Goal: Transaction & Acquisition: Purchase product/service

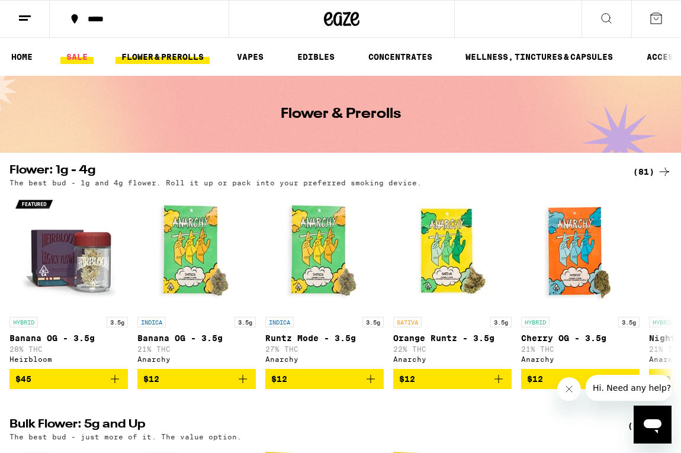
click at [73, 52] on link "SALE" at bounding box center [76, 57] width 33 height 14
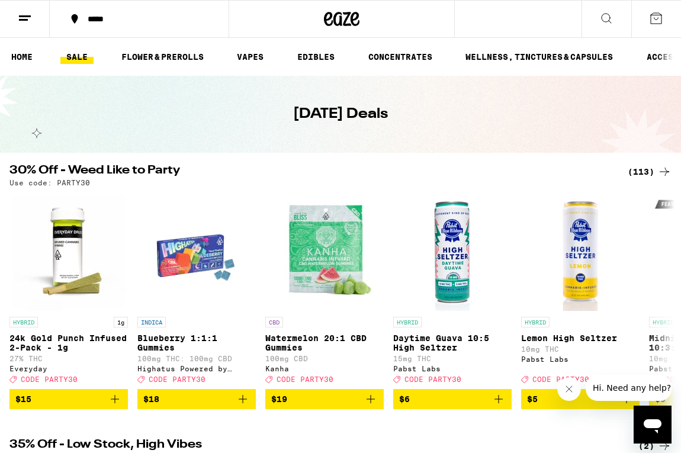
click at [636, 165] on div "(113)" at bounding box center [650, 172] width 44 height 14
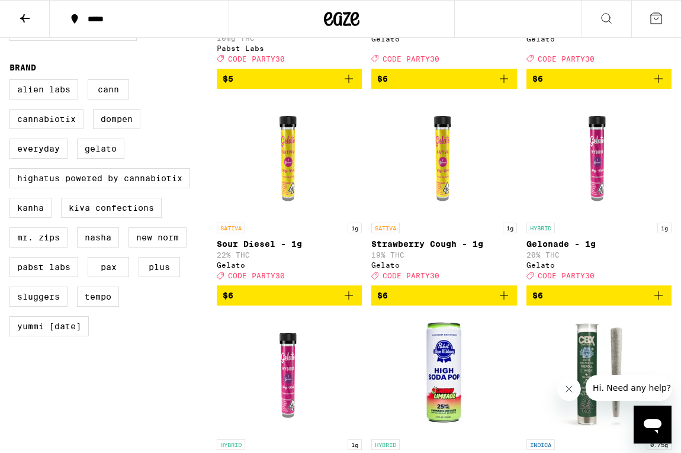
scroll to position [759, 0]
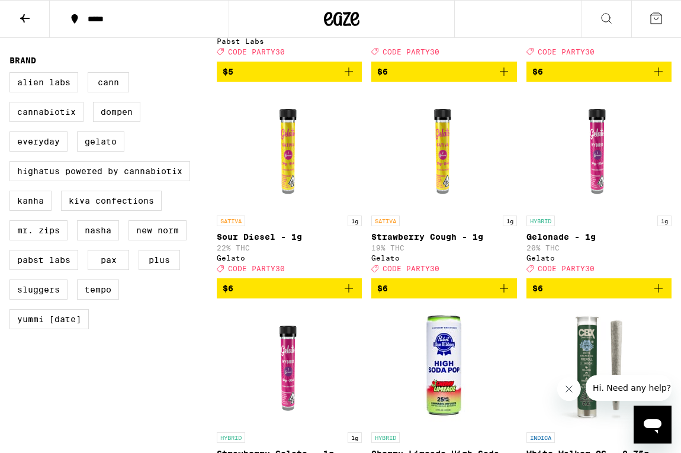
click at [505, 296] on icon "Add to bag" at bounding box center [504, 288] width 14 height 14
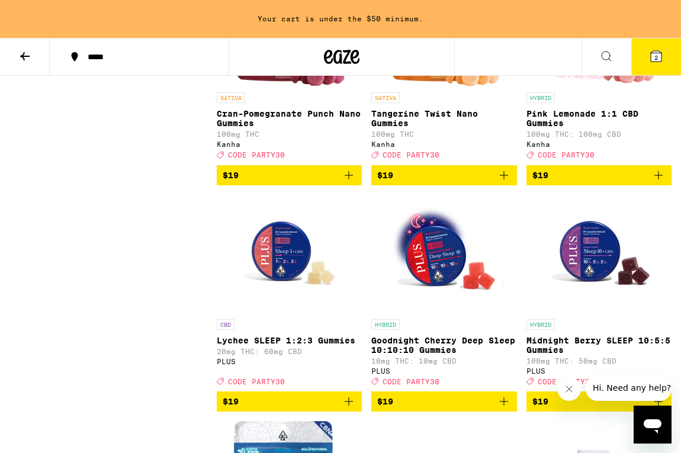
scroll to position [2397, 0]
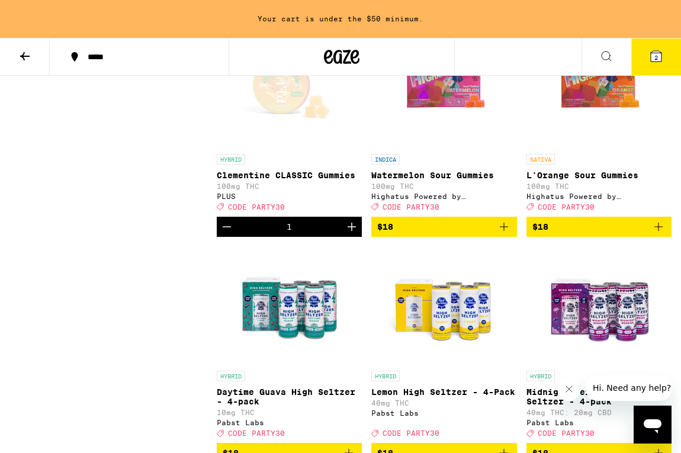
click at [588, 69] on button at bounding box center [607, 57] width 50 height 37
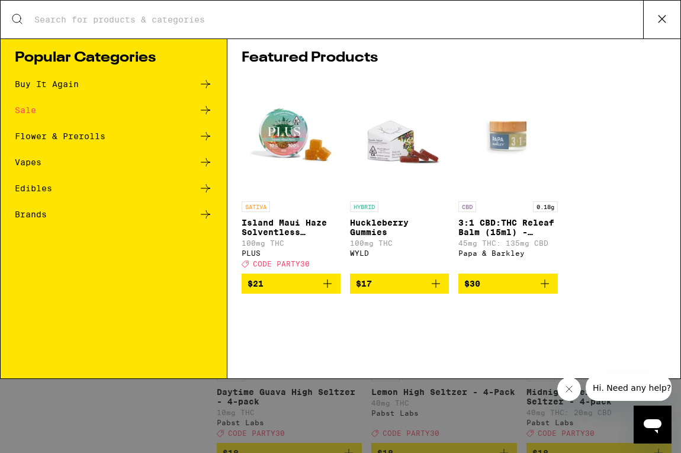
scroll to position [0, 0]
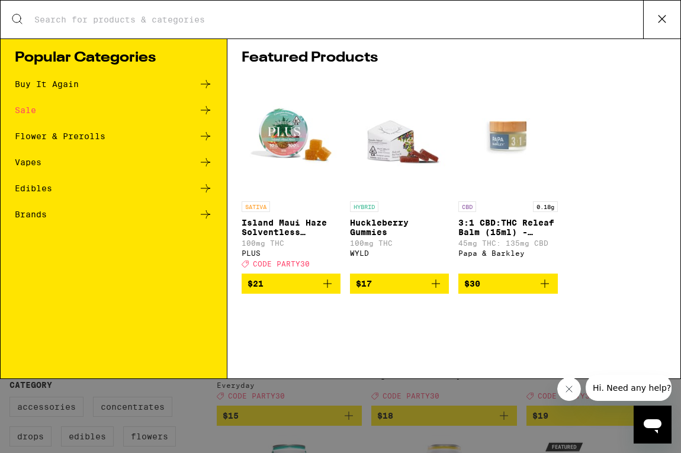
type input "d"
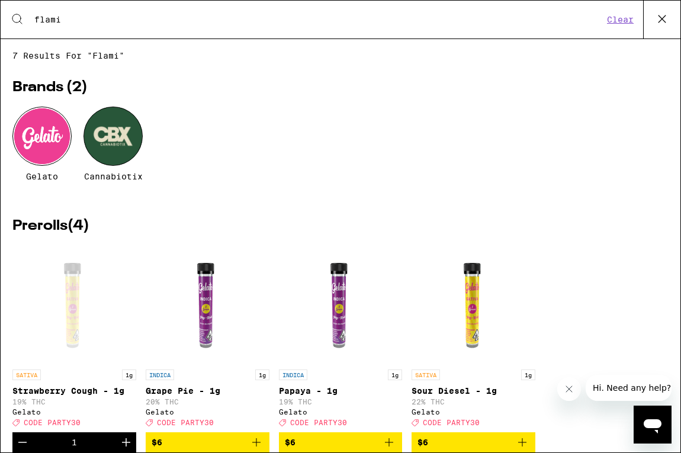
type input "flami"
click at [658, 20] on icon at bounding box center [662, 19] width 18 height 18
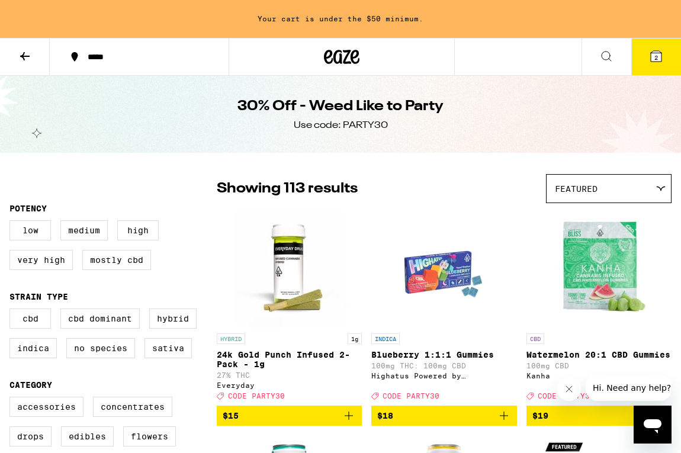
click at [23, 46] on button at bounding box center [25, 57] width 50 height 37
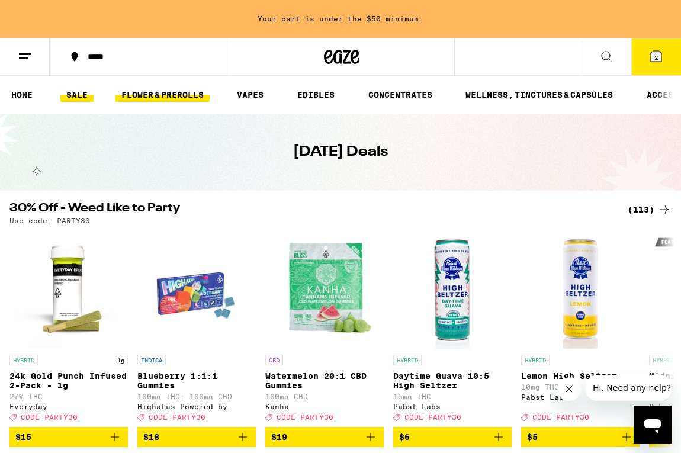
click at [174, 94] on link "FLOWER & PREROLLS" at bounding box center [163, 95] width 94 height 14
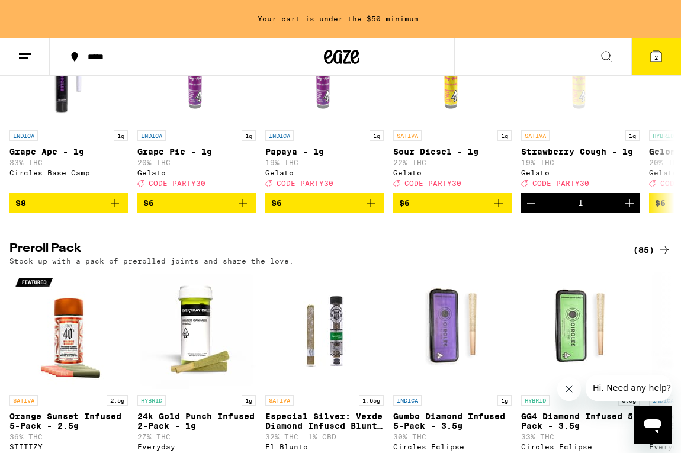
scroll to position [814, 0]
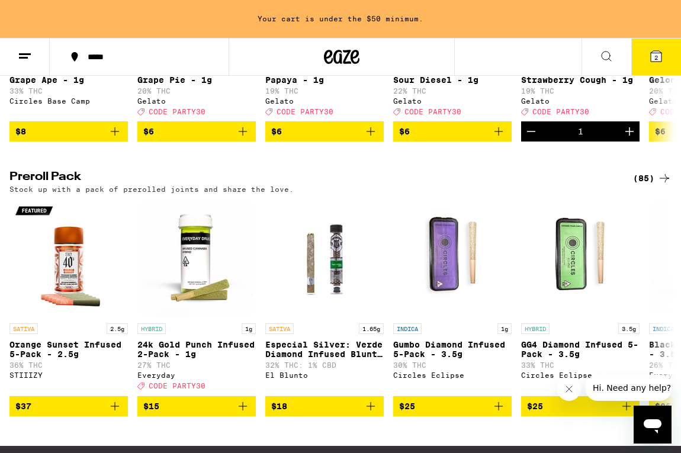
click at [649, 185] on div "(85)" at bounding box center [652, 178] width 39 height 14
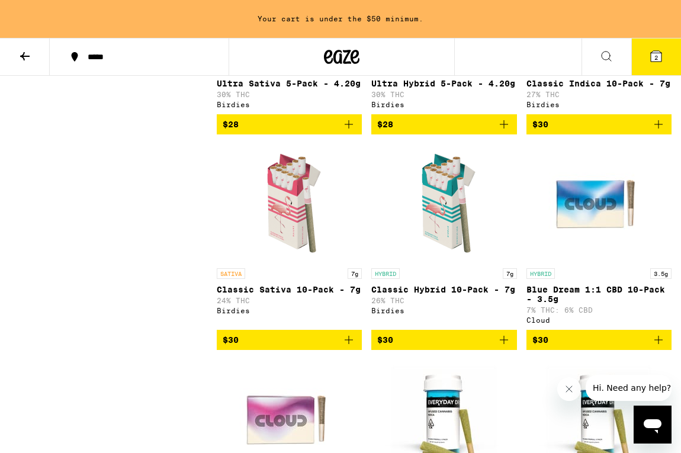
scroll to position [932, 0]
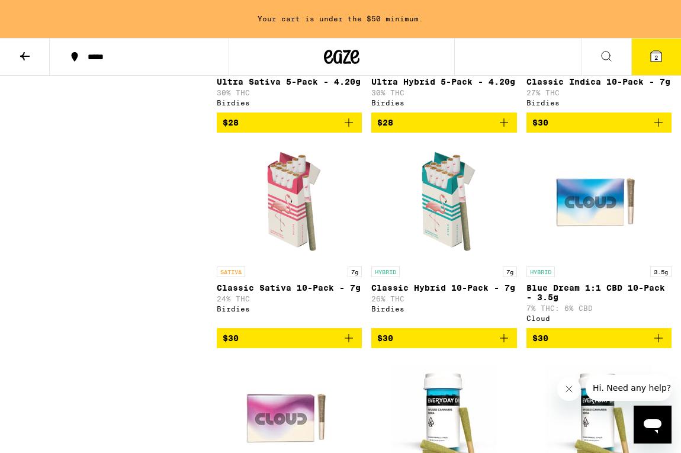
click at [350, 345] on icon "Add to bag" at bounding box center [349, 338] width 14 height 14
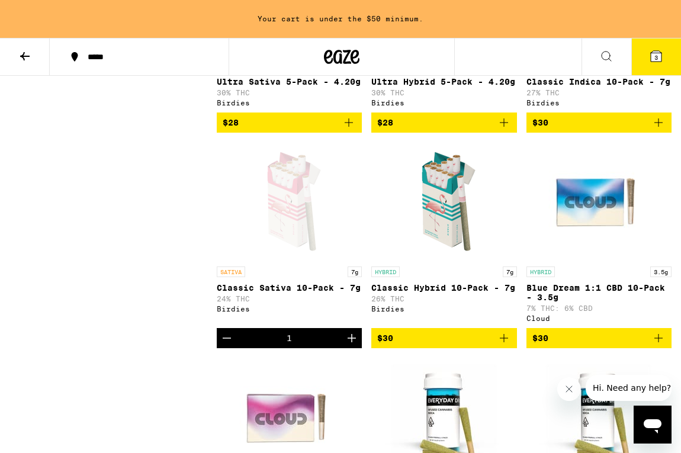
scroll to position [894, 0]
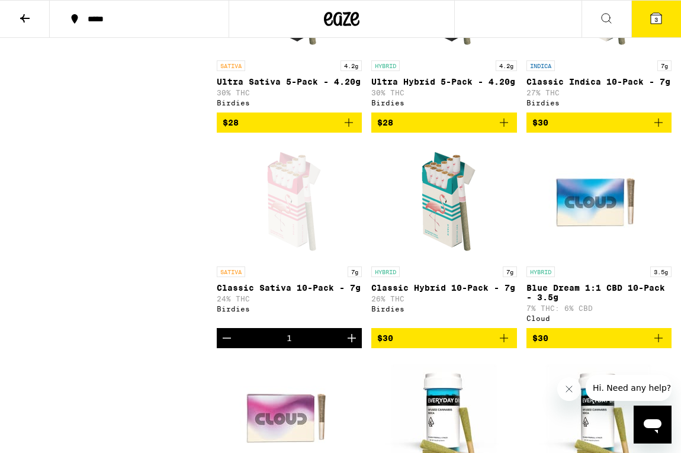
click at [661, 7] on button "3" at bounding box center [656, 19] width 50 height 37
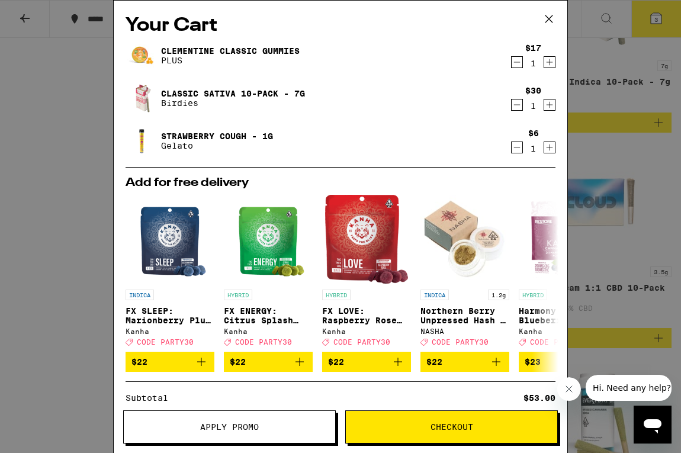
click at [202, 413] on button "Apply Promo" at bounding box center [229, 427] width 213 height 33
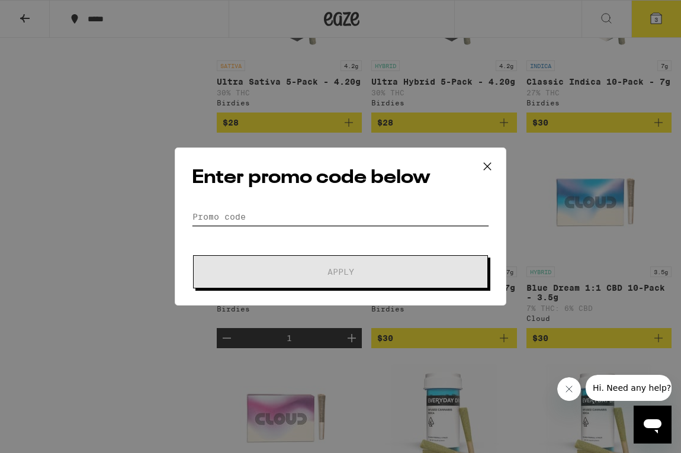
click at [238, 210] on input "Promo Code" at bounding box center [340, 217] width 297 height 18
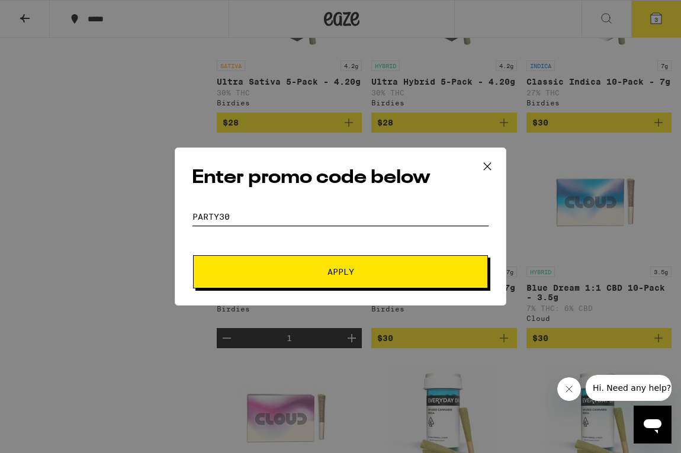
type input "PARTY30"
click at [331, 271] on span "Apply" at bounding box center [341, 272] width 27 height 8
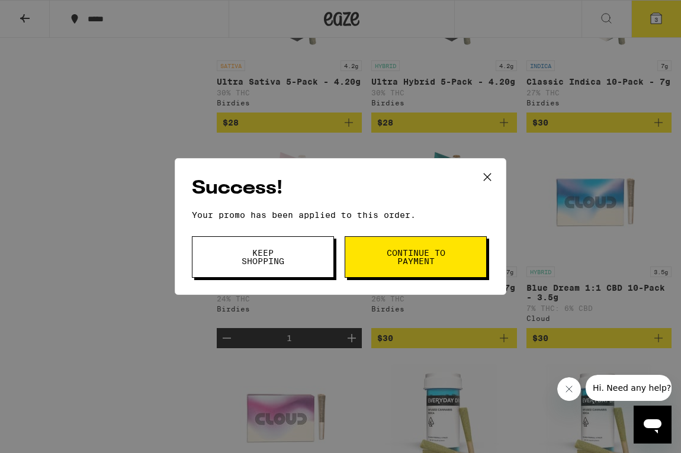
click at [301, 258] on button "Keep Shopping" at bounding box center [263, 256] width 142 height 41
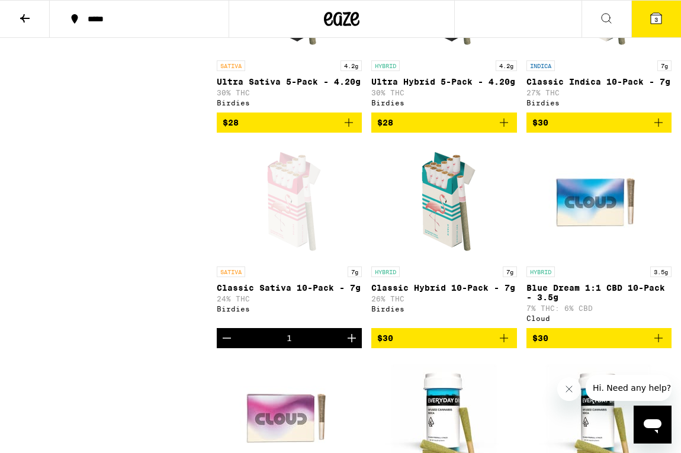
click at [649, 28] on button "3" at bounding box center [656, 19] width 50 height 37
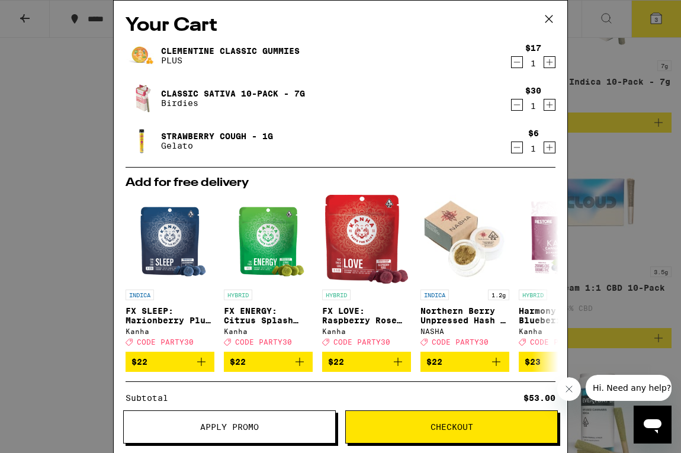
click at [428, 426] on span "Checkout" at bounding box center [451, 427] width 211 height 8
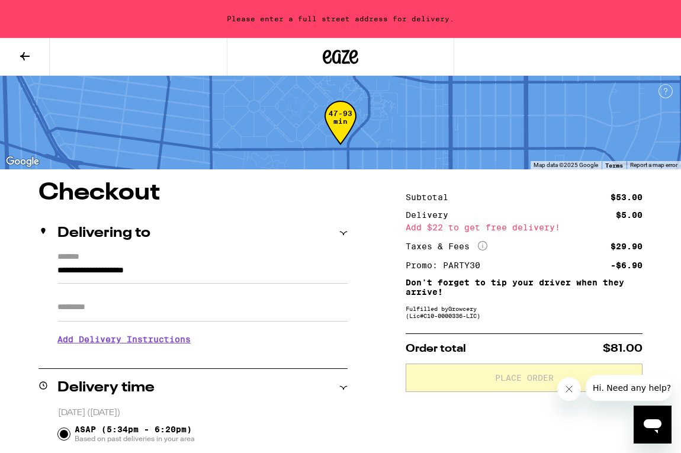
click at [28, 56] on icon at bounding box center [25, 56] width 14 height 14
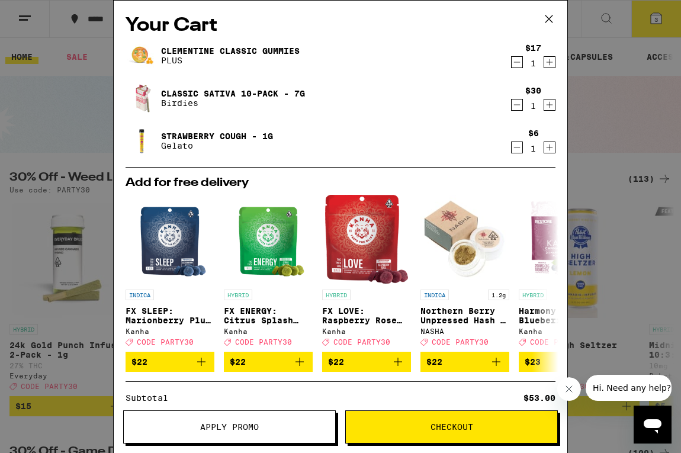
click at [551, 106] on icon "Increment" at bounding box center [550, 105] width 7 height 7
click at [478, 428] on span "Checkout" at bounding box center [451, 427] width 211 height 8
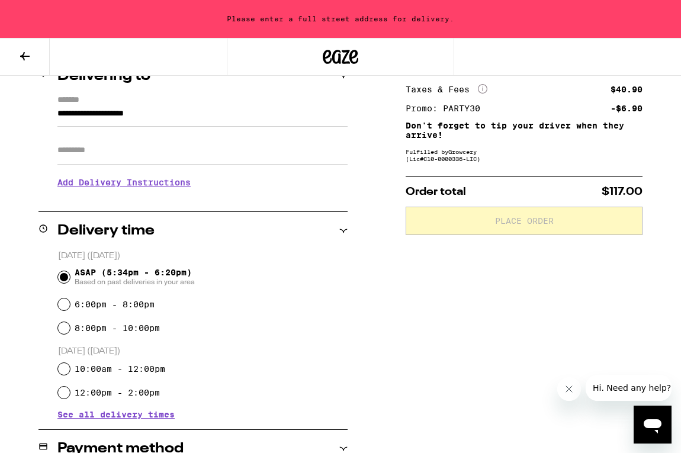
scroll to position [158, 0]
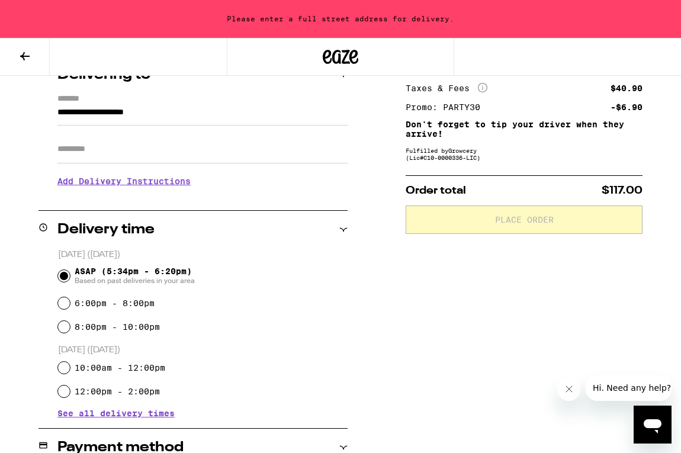
click at [32, 49] on button at bounding box center [25, 57] width 50 height 37
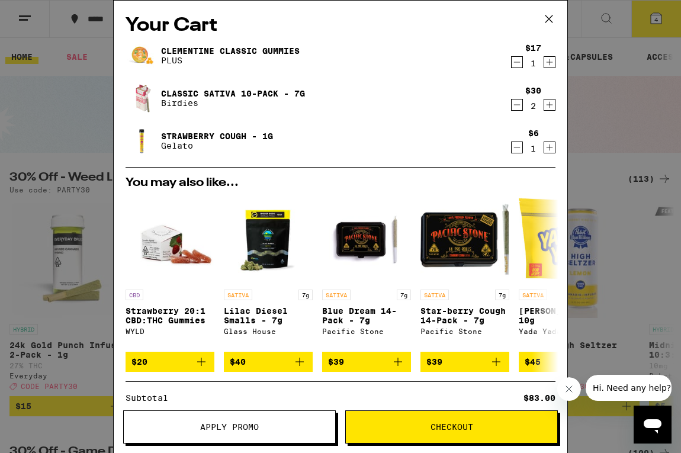
click at [512, 105] on icon "Decrement" at bounding box center [517, 105] width 11 height 14
click at [435, 418] on button "Checkout" at bounding box center [451, 427] width 213 height 33
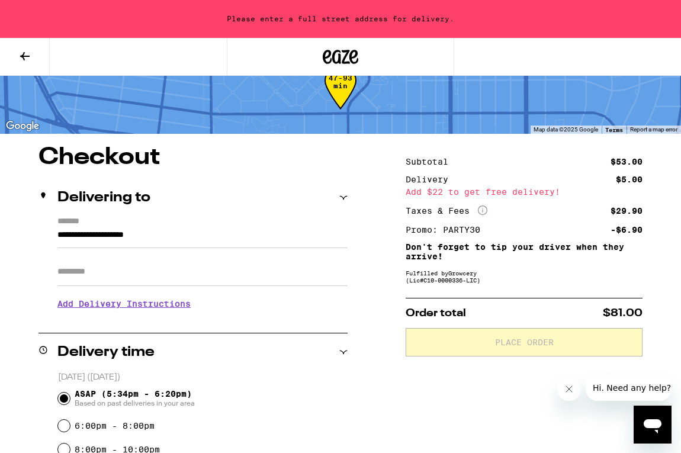
scroll to position [36, 0]
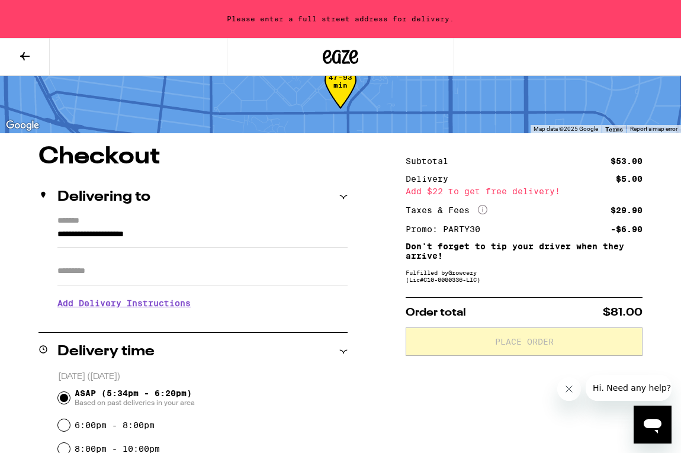
click at [194, 232] on input "**********" at bounding box center [202, 237] width 290 height 20
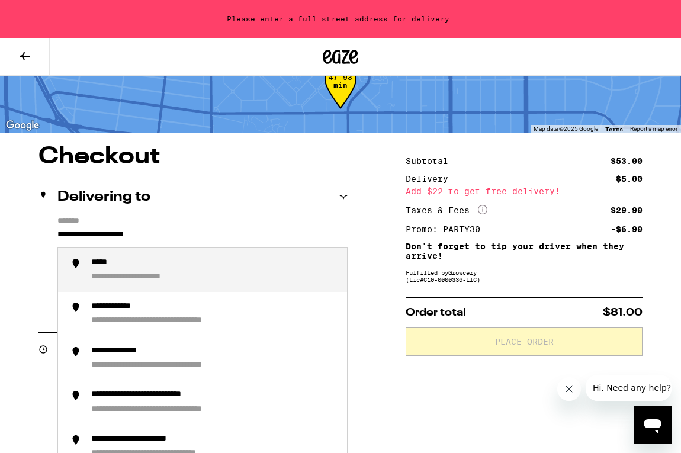
drag, startPoint x: 194, startPoint y: 232, endPoint x: 84, endPoint y: 229, distance: 110.2
click at [84, 229] on input "**********" at bounding box center [202, 237] width 290 height 20
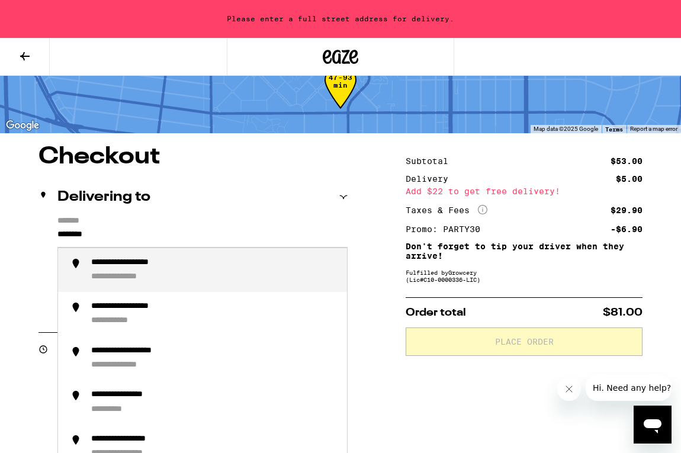
click at [162, 258] on li "**********" at bounding box center [202, 270] width 289 height 44
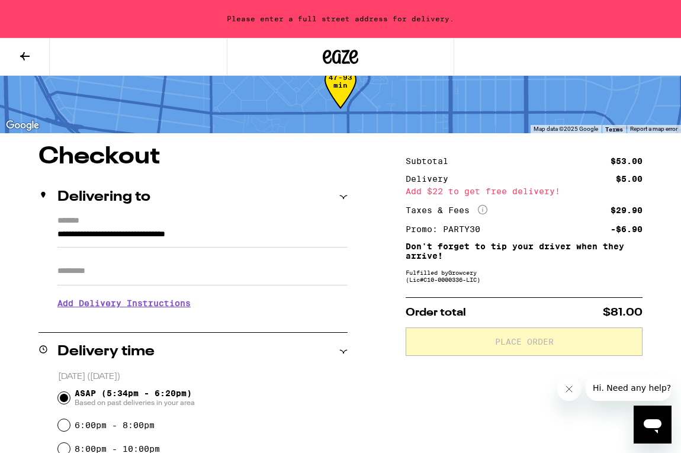
type input "**********"
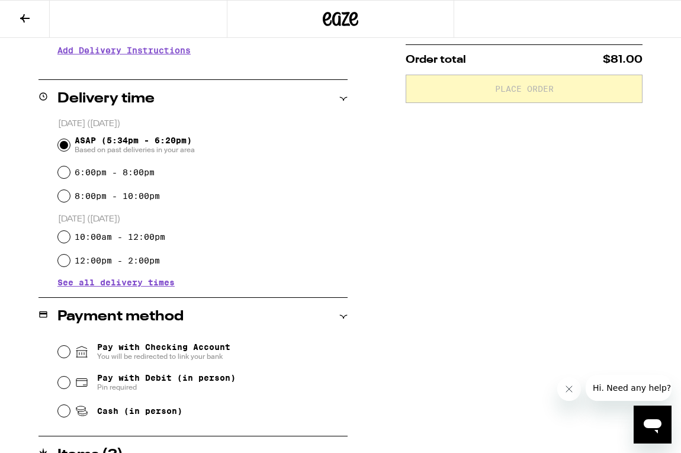
scroll to position [261, 0]
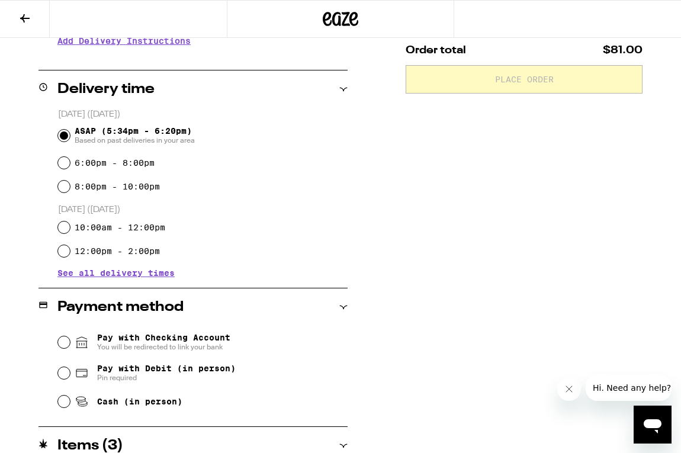
click at [121, 405] on span "Cash (in person)" at bounding box center [139, 401] width 85 height 9
click at [70, 405] on input "Cash (in person)" at bounding box center [64, 402] width 12 height 12
radio input "true"
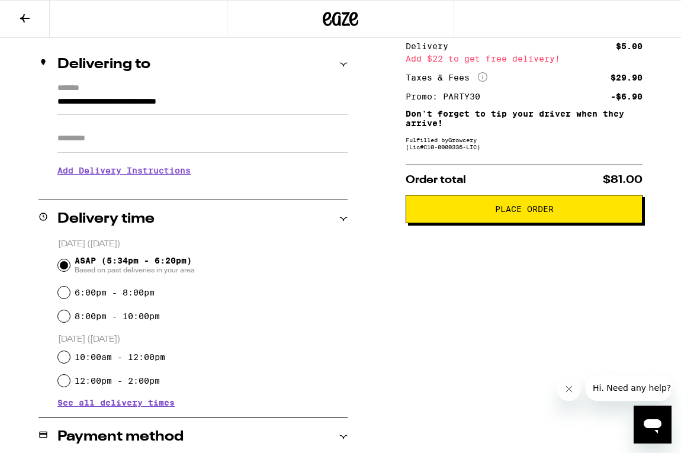
scroll to position [130, 0]
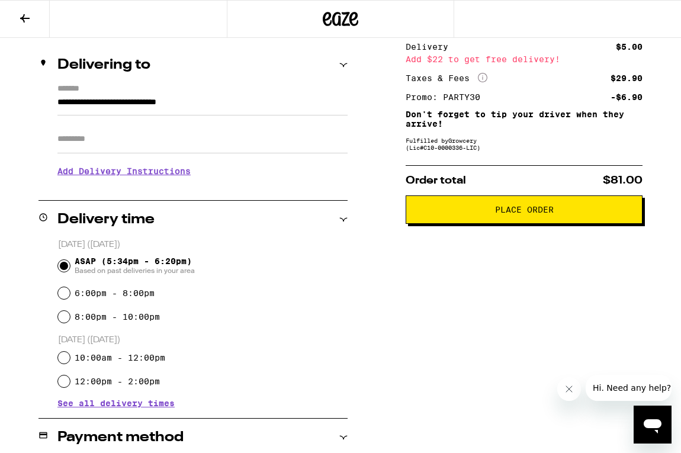
click at [148, 177] on h3 "Add Delivery Instructions" at bounding box center [202, 171] width 290 height 27
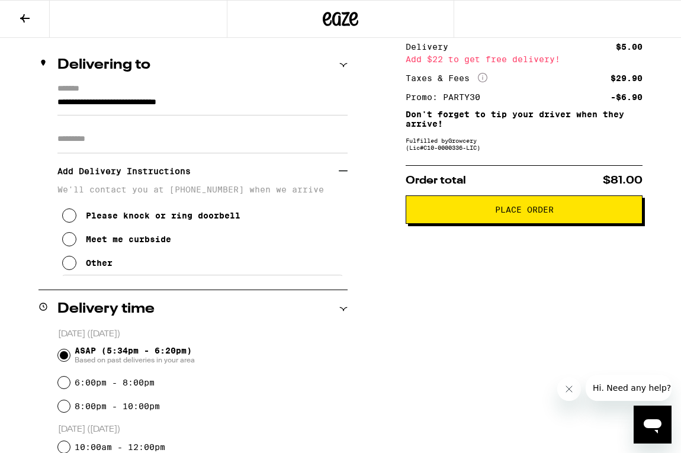
click at [95, 268] on div "Other" at bounding box center [99, 262] width 27 height 9
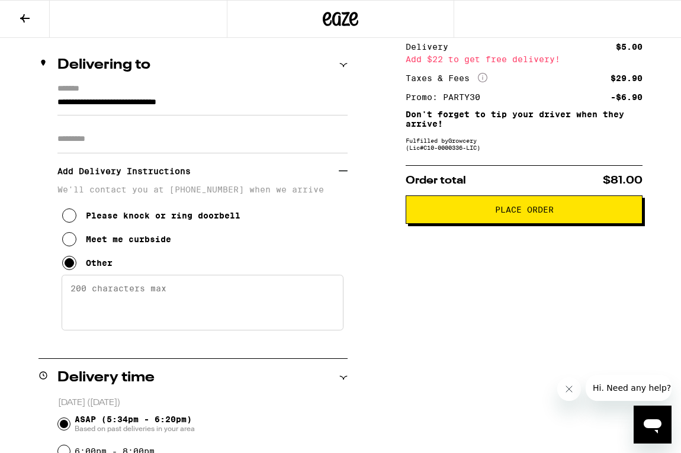
click at [110, 312] on textarea "Enter any other delivery instructions you want driver to know" at bounding box center [203, 303] width 282 height 56
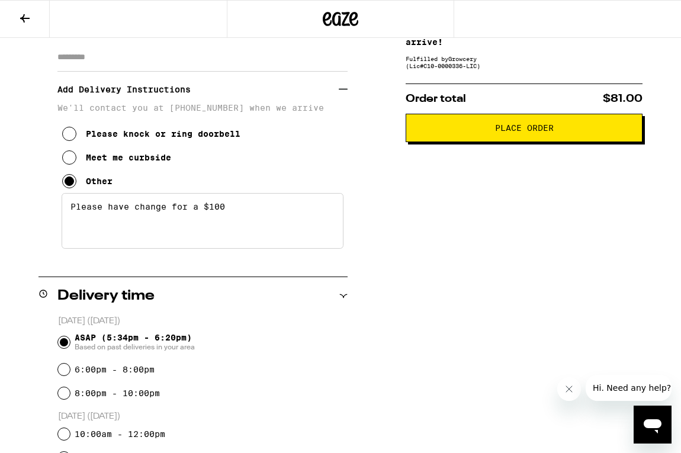
scroll to position [0, 0]
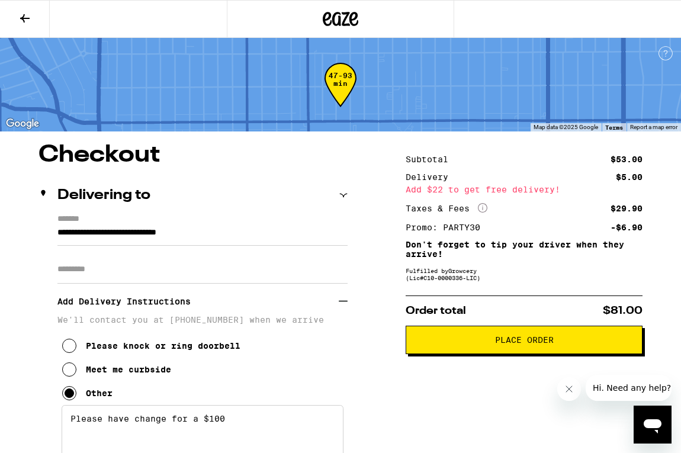
type textarea "Please have change for a $100"
click at [521, 342] on span "Place Order" at bounding box center [524, 340] width 59 height 8
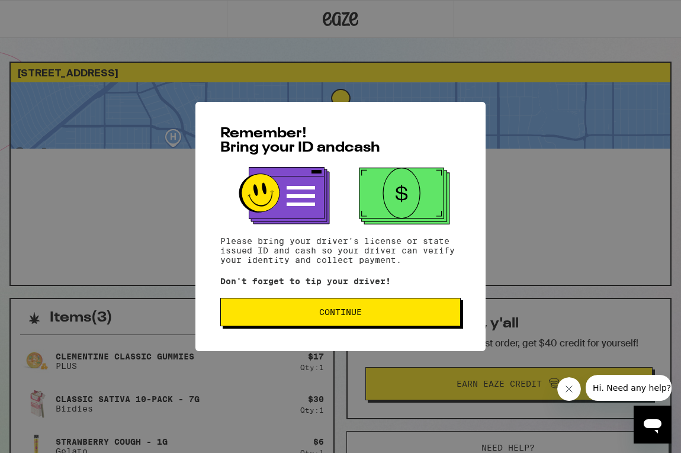
click at [327, 310] on span "Continue" at bounding box center [340, 312] width 43 height 8
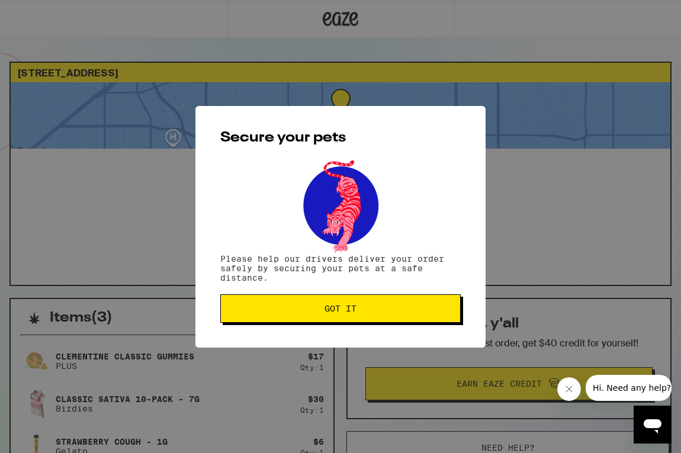
click at [329, 312] on span "Got it" at bounding box center [341, 308] width 32 height 8
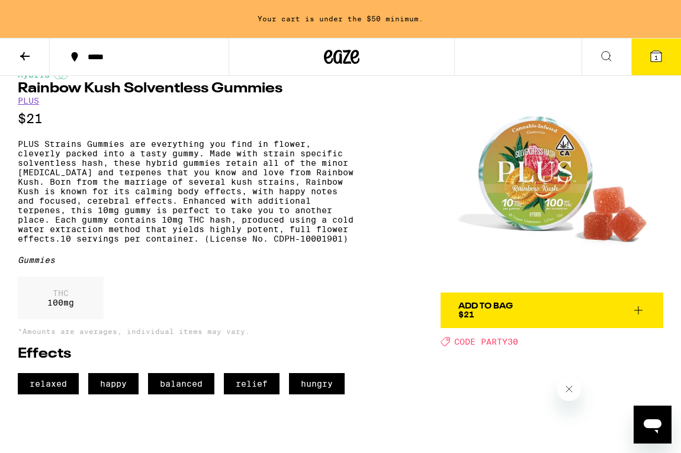
scroll to position [27, 0]
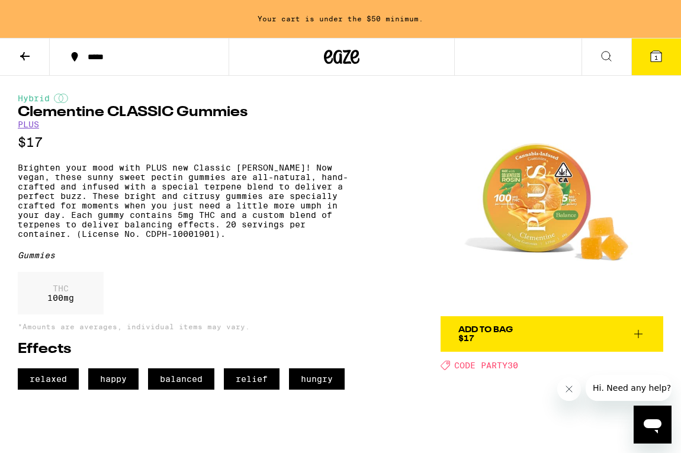
click at [504, 333] on div "Add To Bag" at bounding box center [485, 330] width 54 height 8
